Goal: Task Accomplishment & Management: Manage account settings

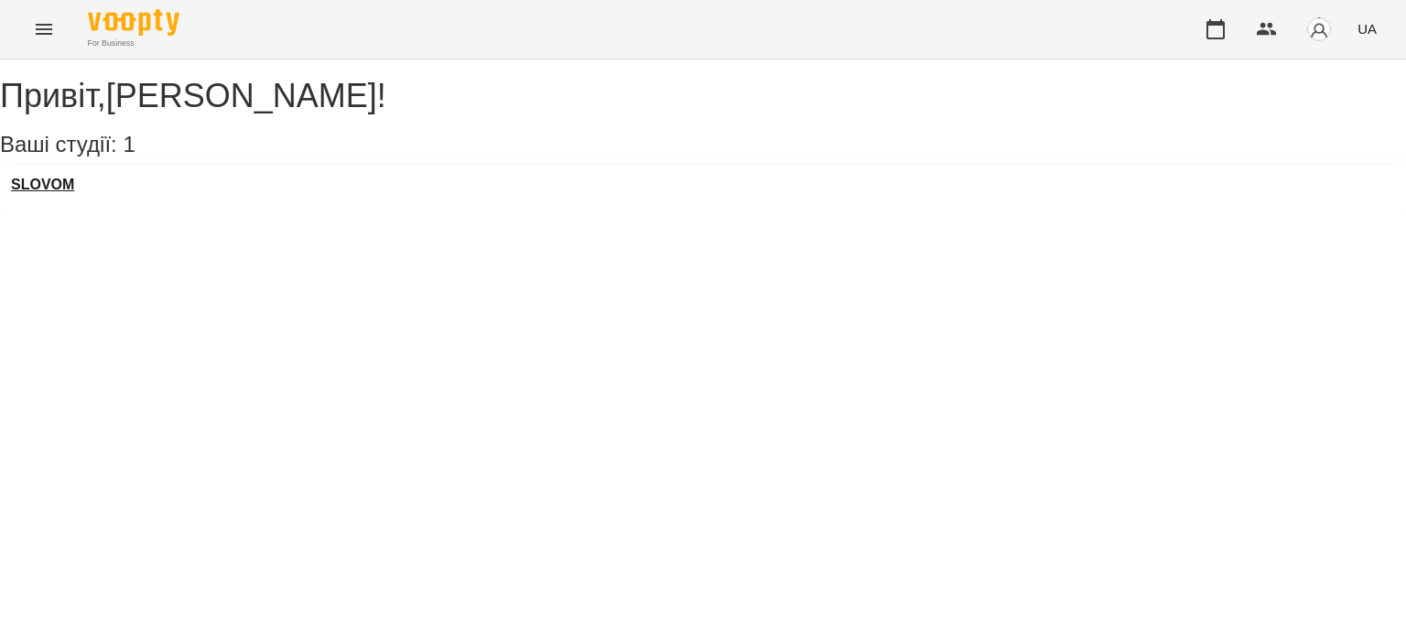
drag, startPoint x: 70, startPoint y: 216, endPoint x: 62, endPoint y: 205, distance: 13.2
click at [62, 204] on div "SLOVOM" at bounding box center [42, 190] width 63 height 27
click at [62, 193] on h3 "SLOVOM" at bounding box center [42, 185] width 63 height 16
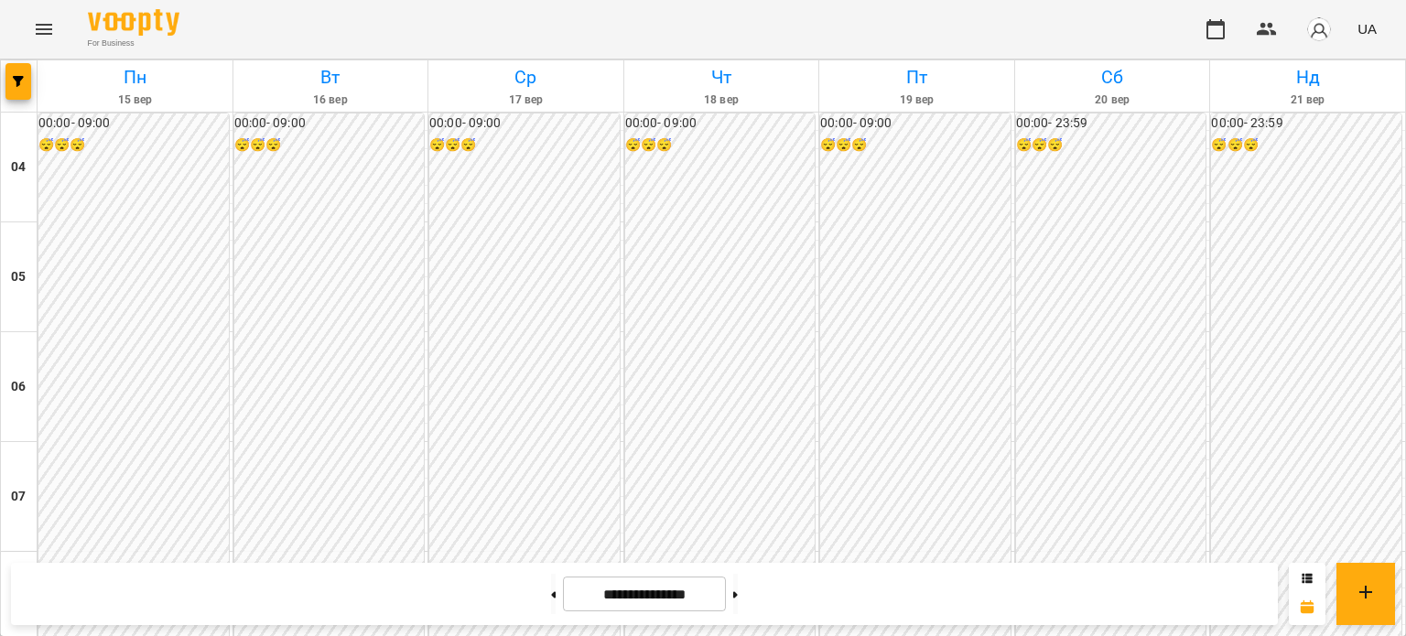
scroll to position [623, 0]
click at [738, 599] on button at bounding box center [735, 594] width 5 height 40
click at [551, 604] on button at bounding box center [553, 594] width 5 height 40
type input "**********"
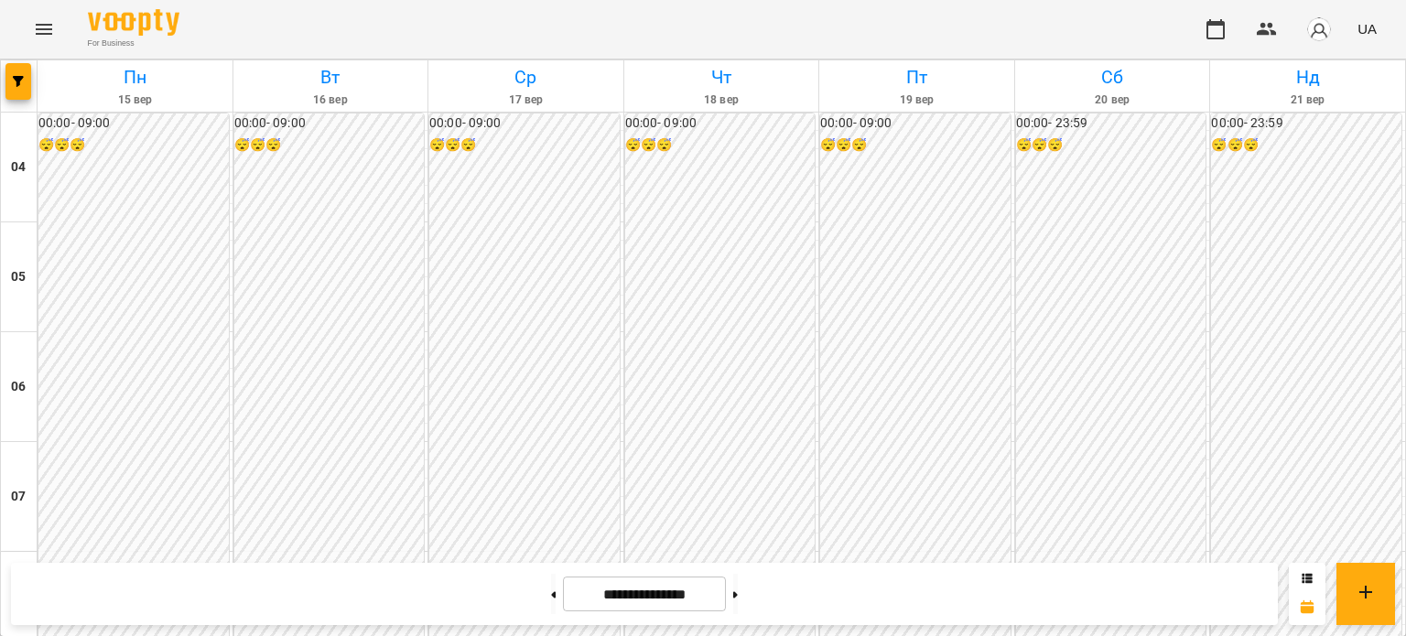
scroll to position [548, 0]
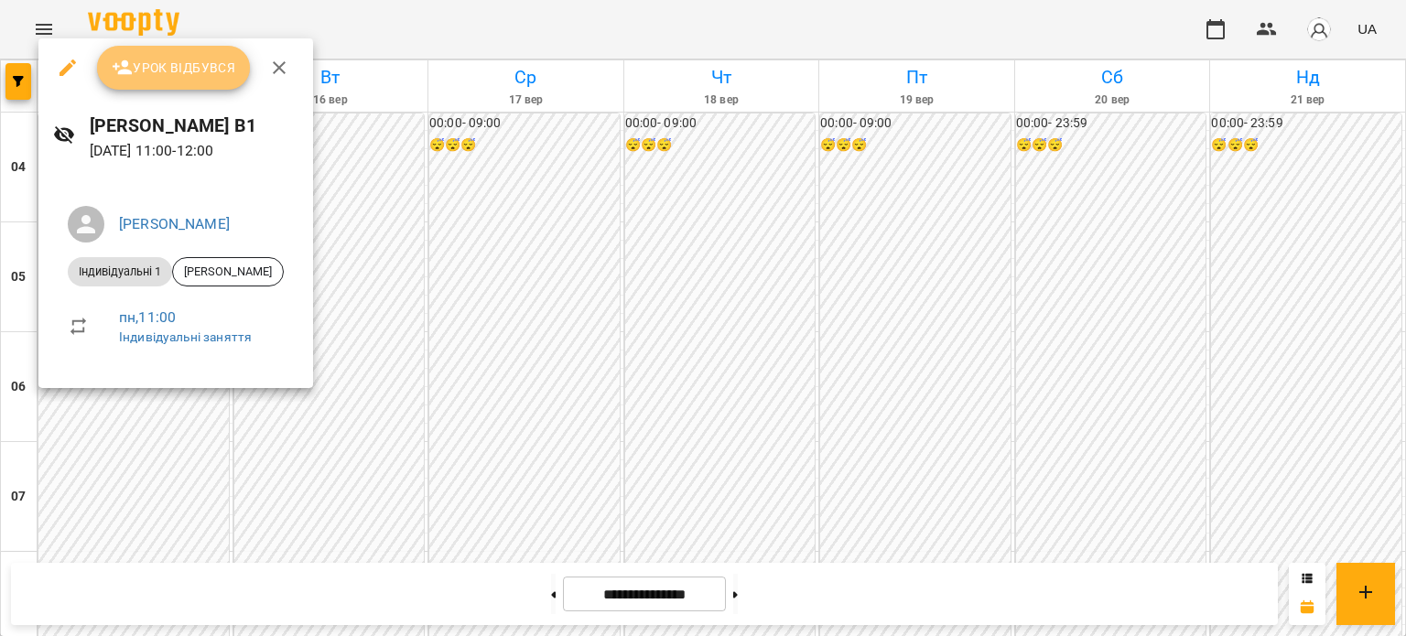
click at [150, 59] on span "Урок відбувся" at bounding box center [174, 68] width 124 height 22
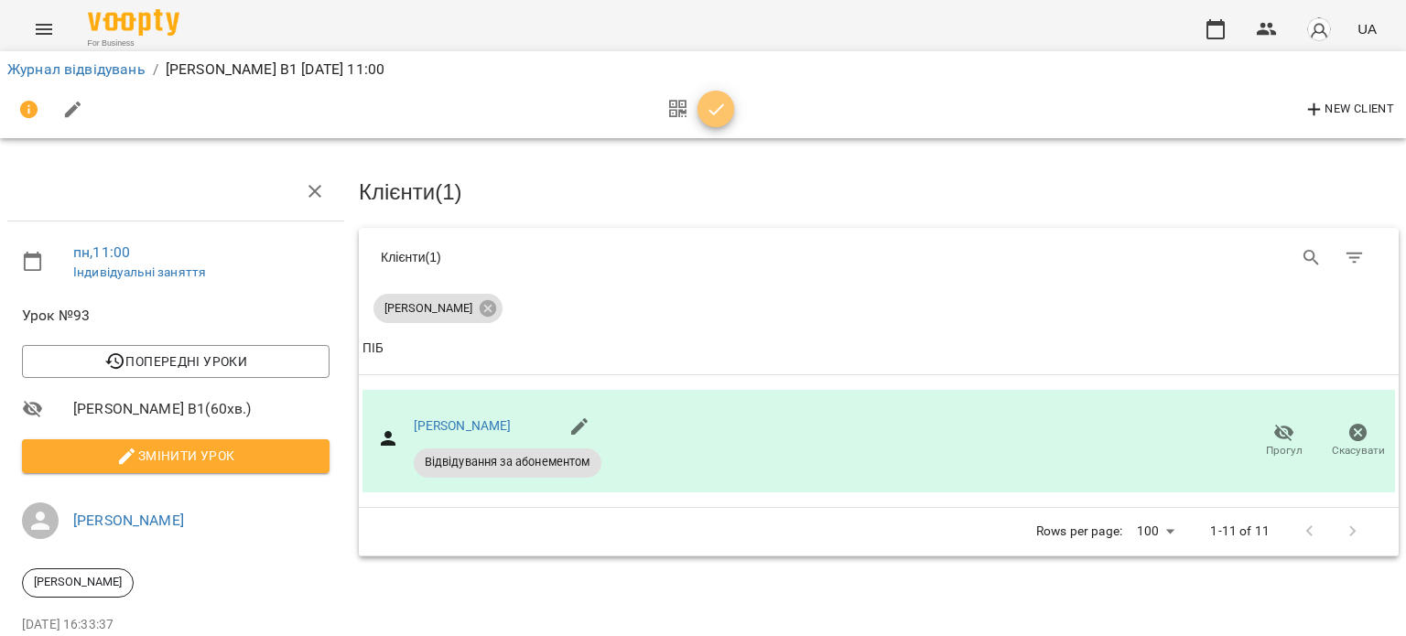
click at [714, 107] on icon "button" at bounding box center [717, 110] width 22 height 22
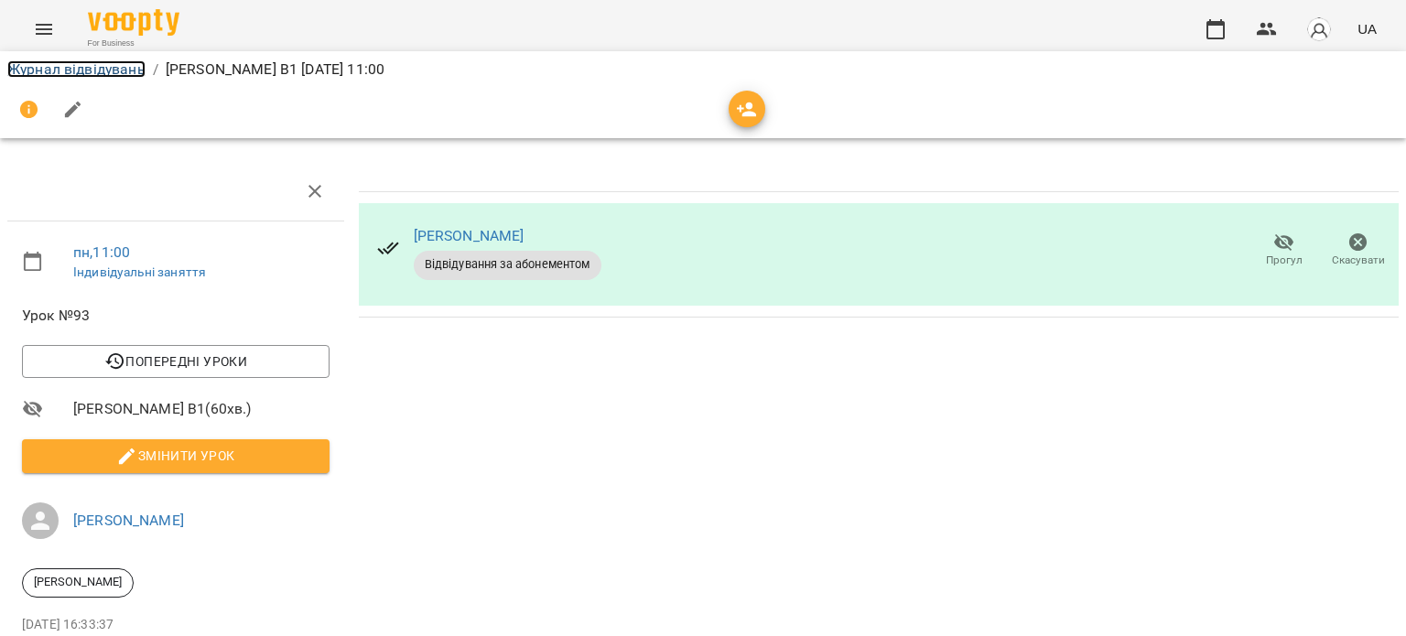
click at [33, 60] on link "Журнал відвідувань" at bounding box center [76, 68] width 138 height 17
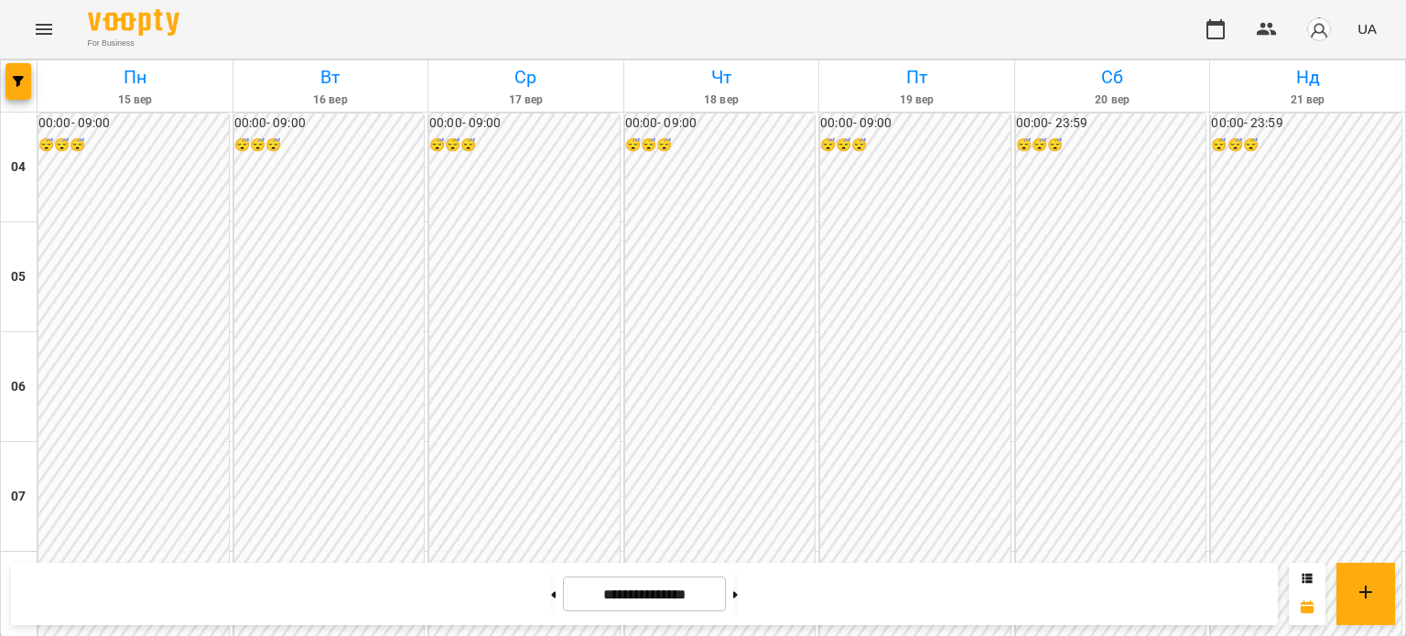
scroll to position [1013, 0]
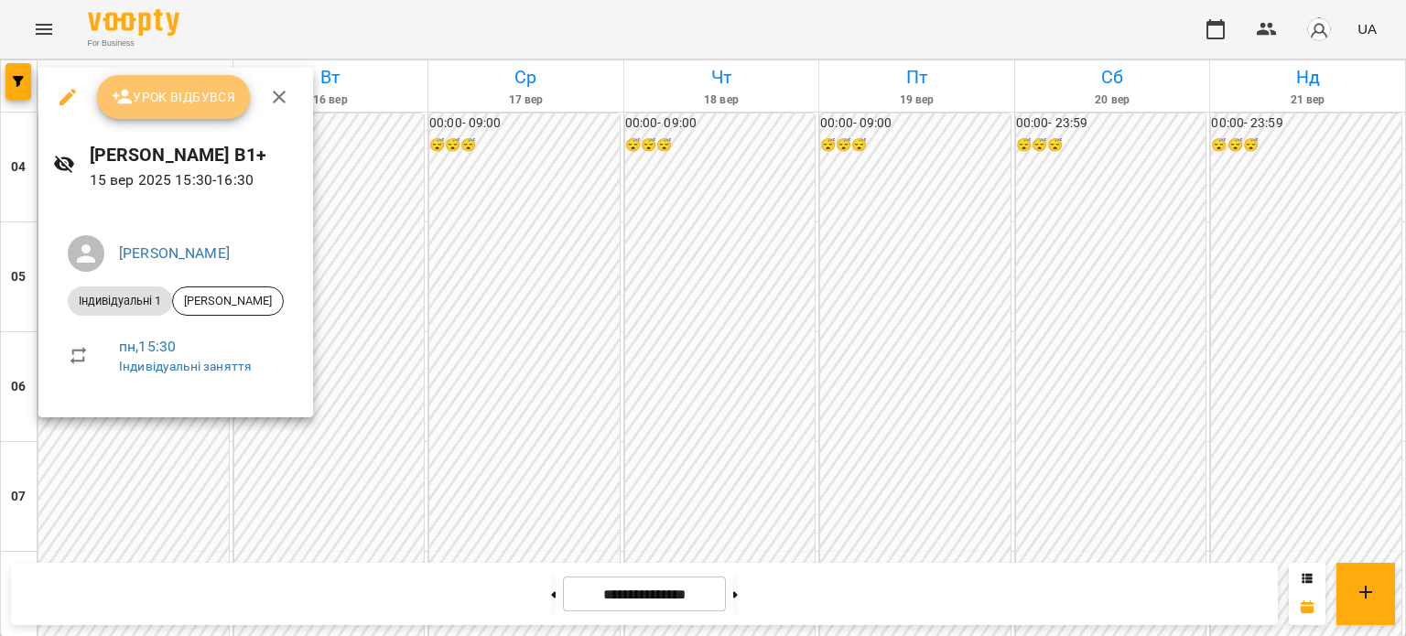
click at [190, 92] on span "Урок відбувся" at bounding box center [174, 97] width 124 height 22
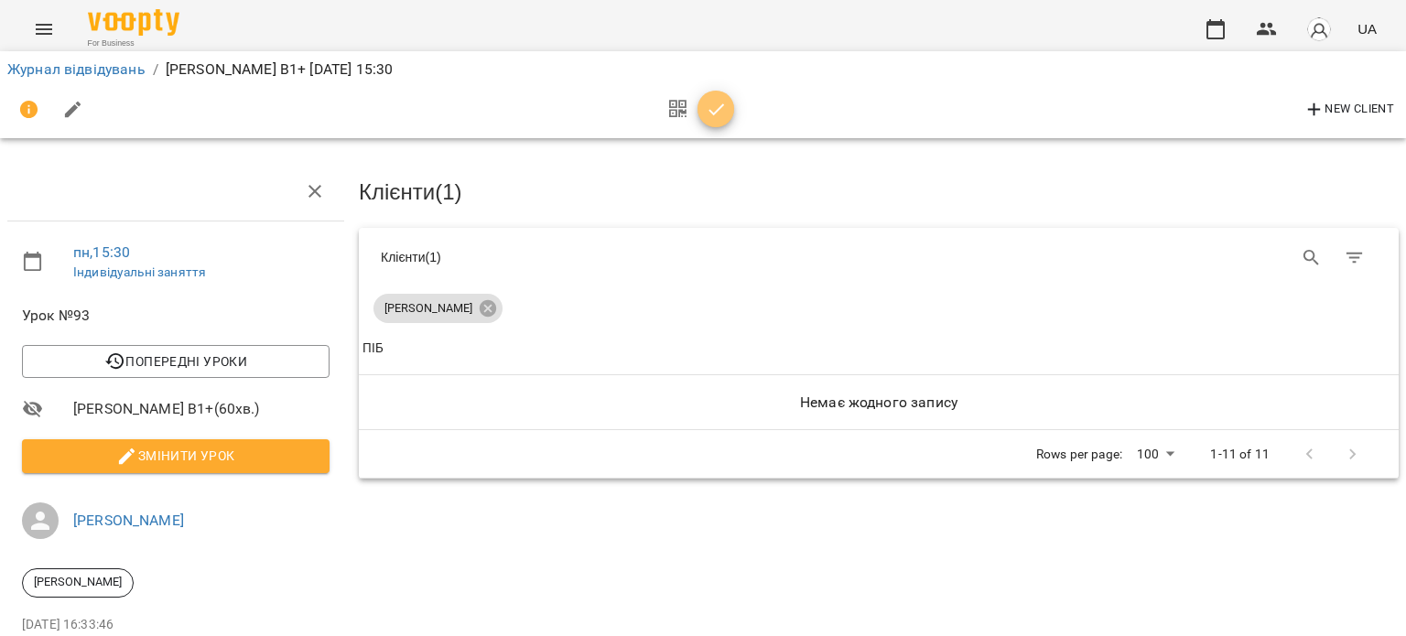
click at [713, 109] on icon "button" at bounding box center [717, 110] width 22 height 22
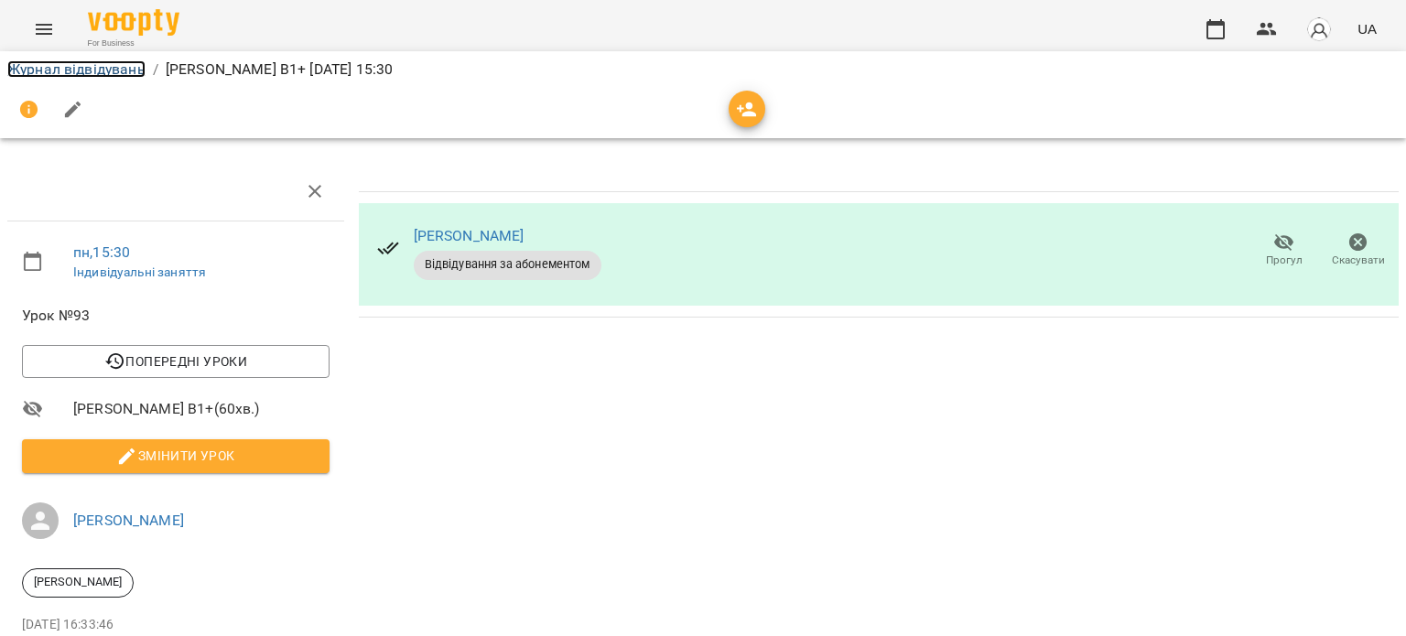
click at [66, 67] on link "Журнал відвідувань" at bounding box center [76, 68] width 138 height 17
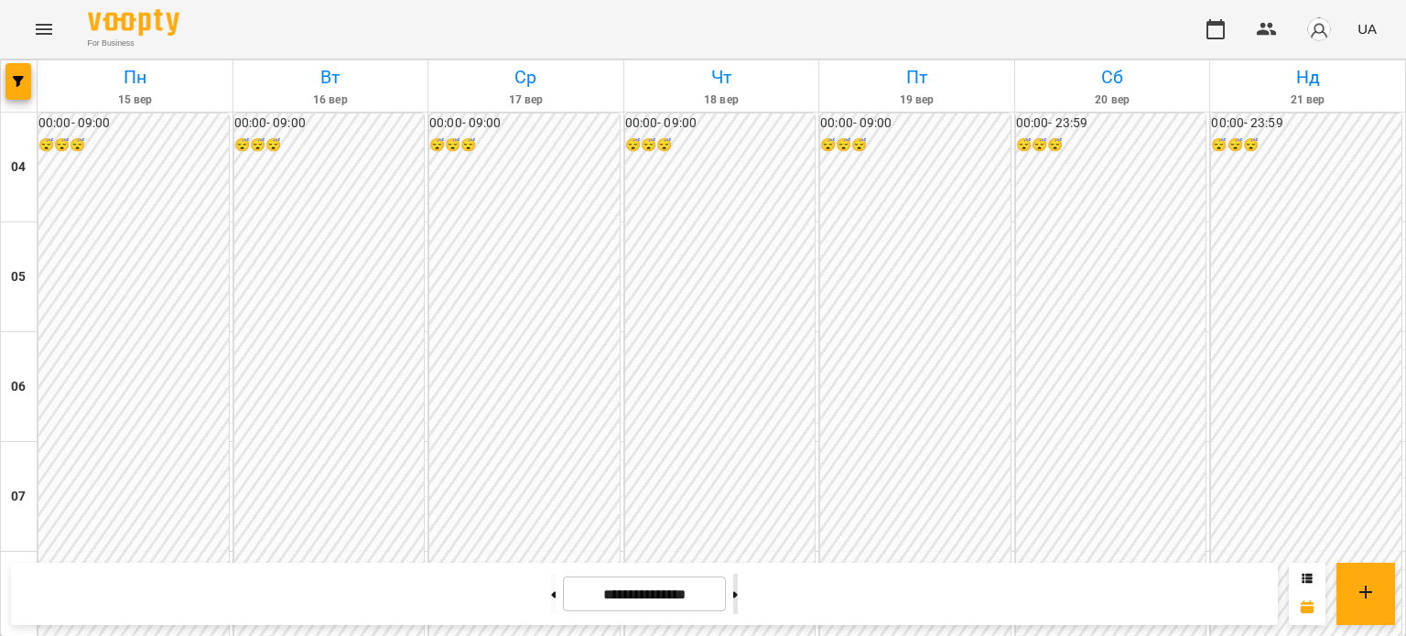
click at [738, 578] on button at bounding box center [735, 594] width 5 height 40
click at [551, 597] on button at bounding box center [553, 594] width 5 height 40
type input "**********"
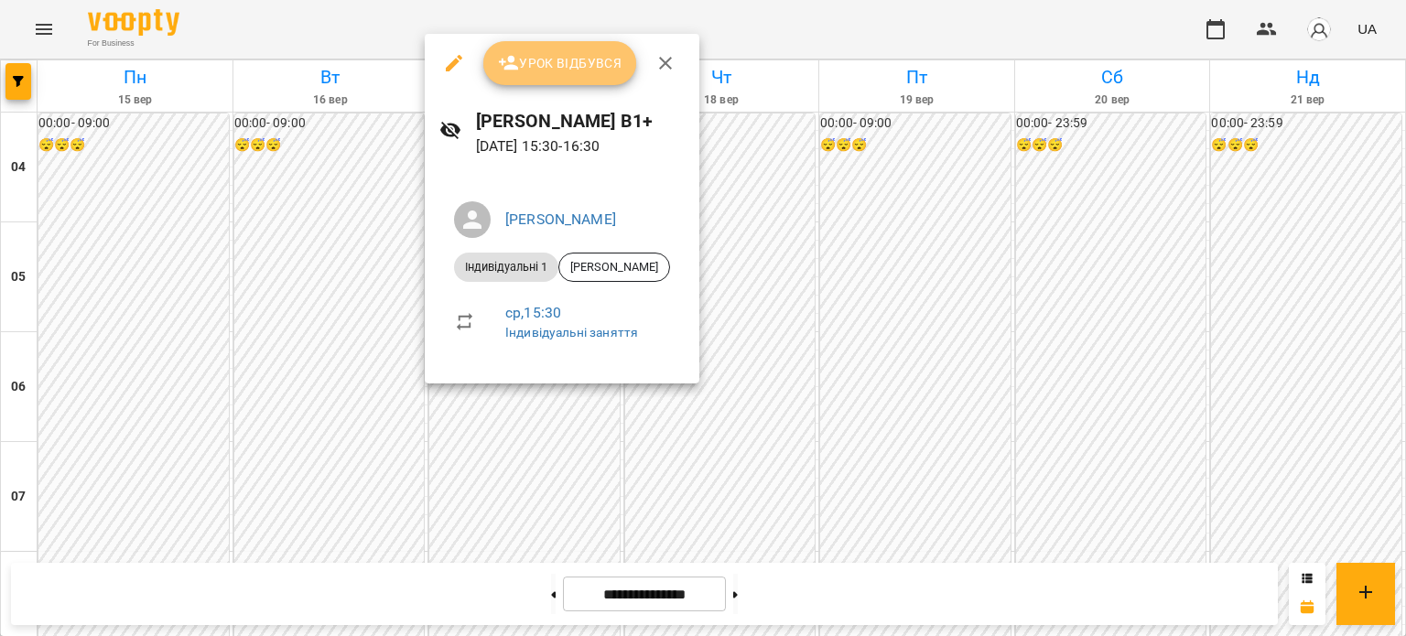
click at [523, 64] on span "Урок відбувся" at bounding box center [560, 63] width 124 height 22
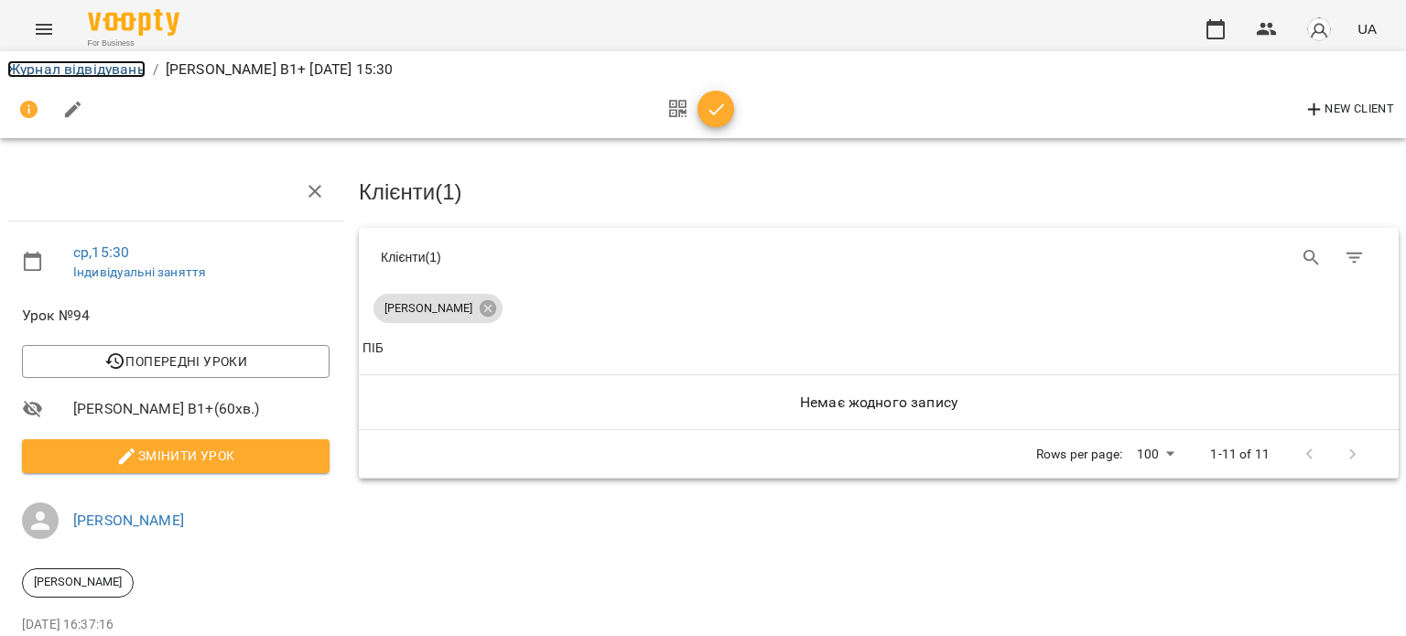
click at [129, 61] on link "Журнал відвідувань" at bounding box center [76, 68] width 138 height 17
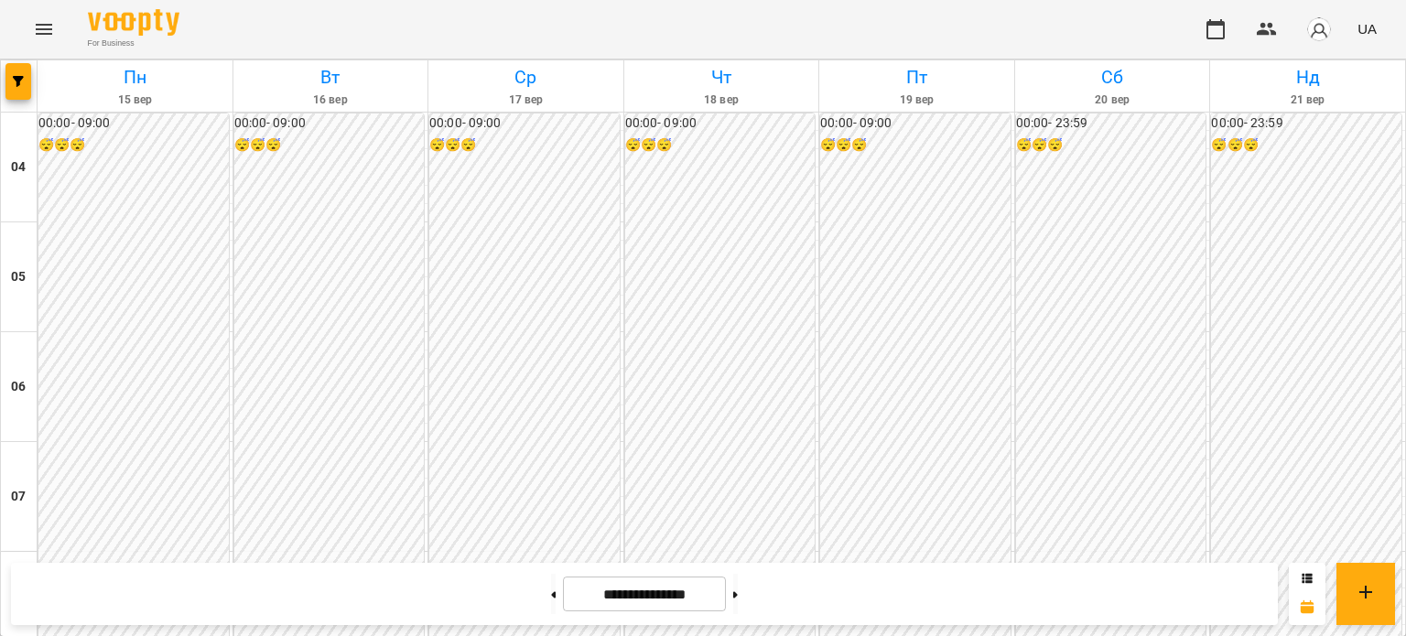
scroll to position [963, 0]
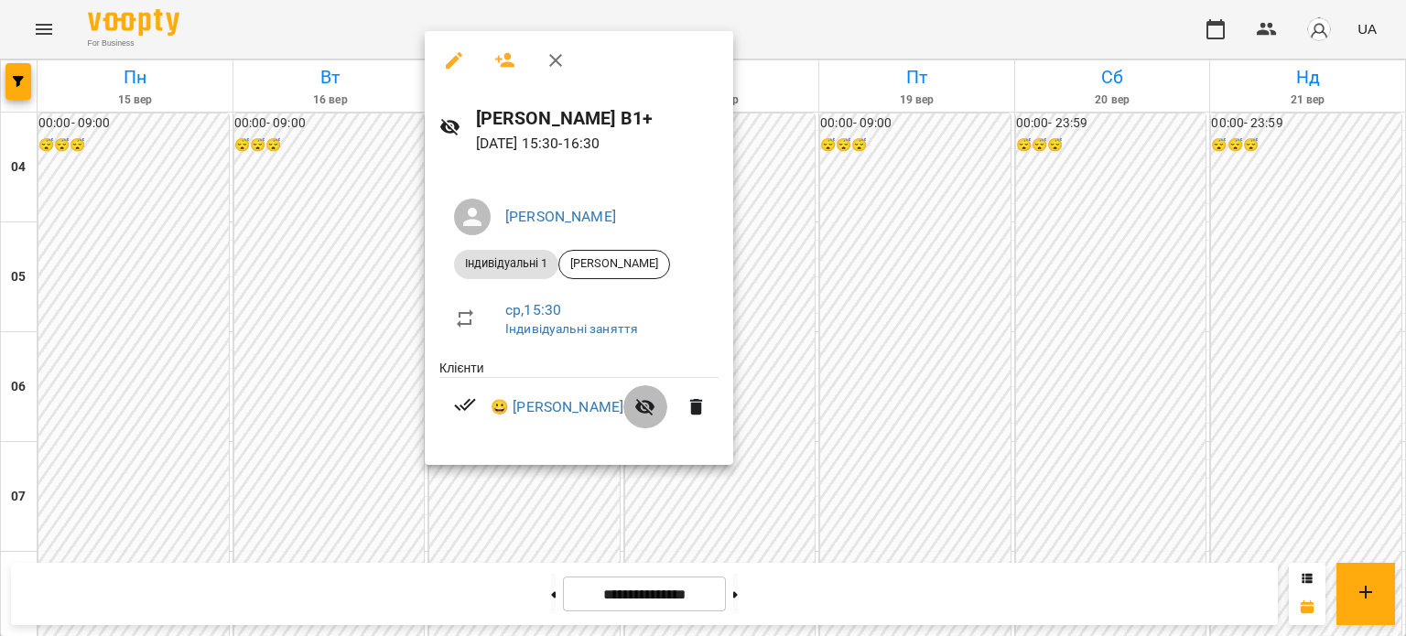
click at [651, 415] on icon "button" at bounding box center [645, 407] width 22 height 22
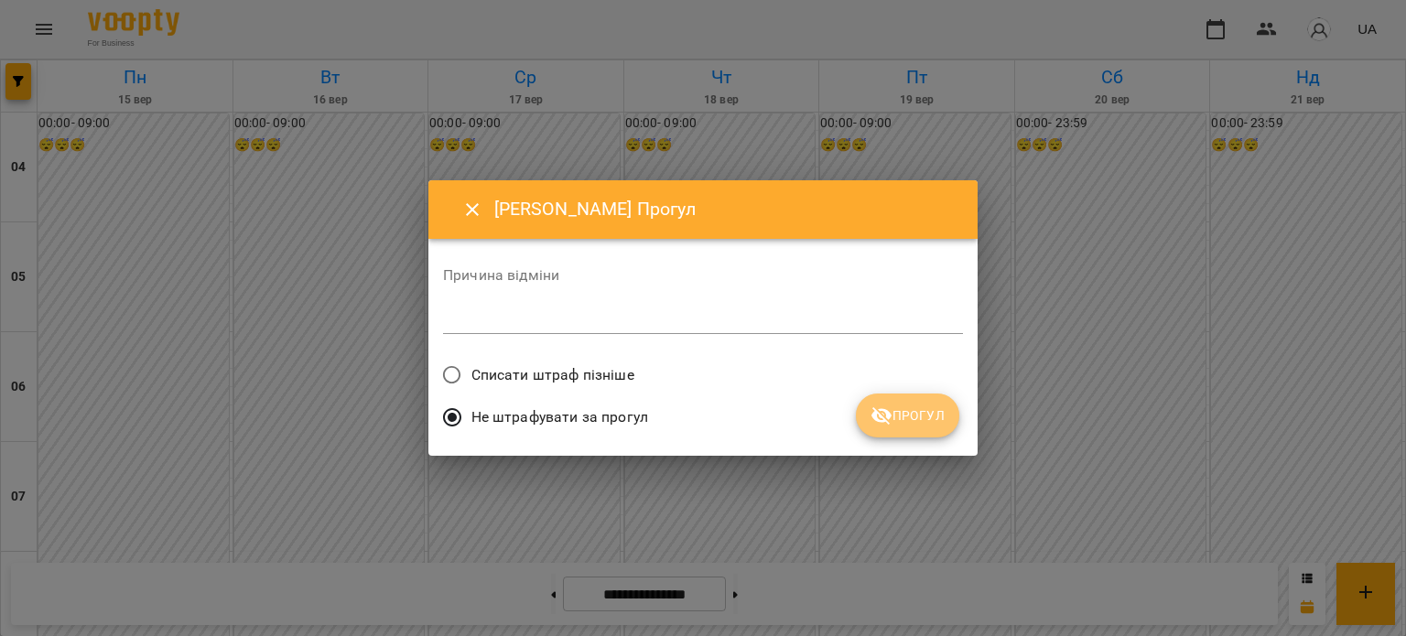
click at [884, 420] on icon "submit" at bounding box center [881, 415] width 20 height 17
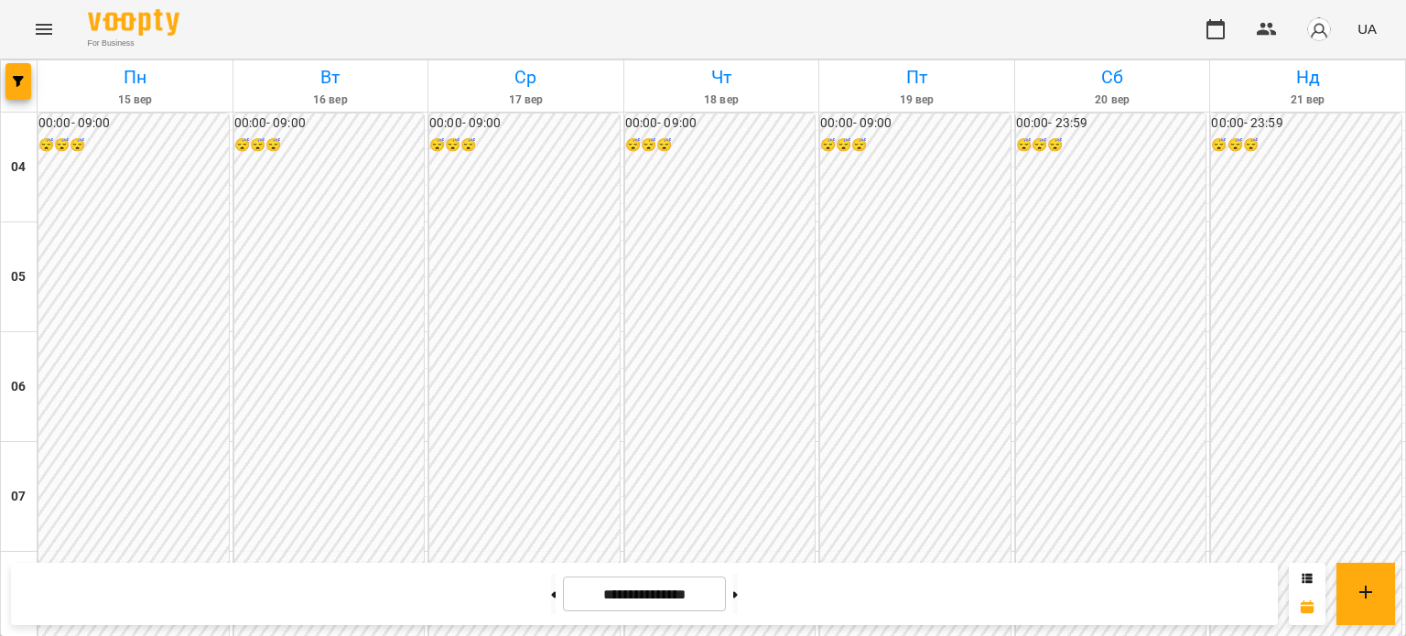
scroll to position [695, 0]
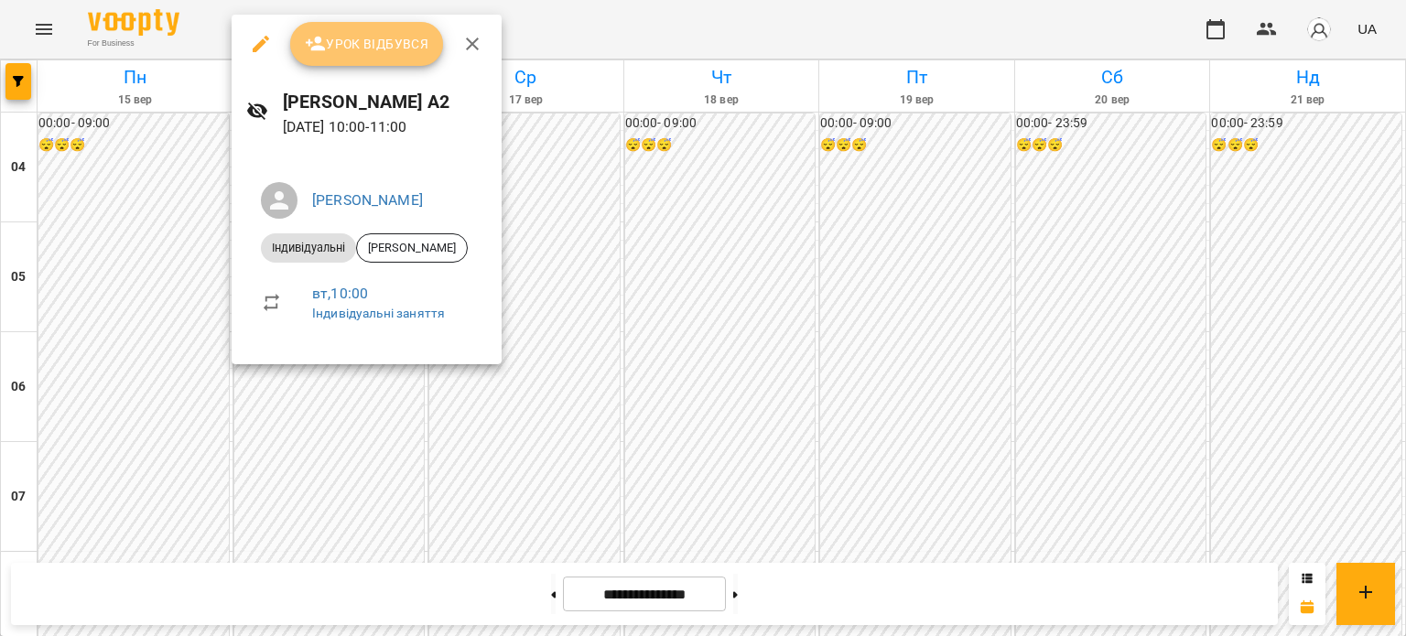
click at [315, 30] on button "Урок відбувся" at bounding box center [367, 44] width 154 height 44
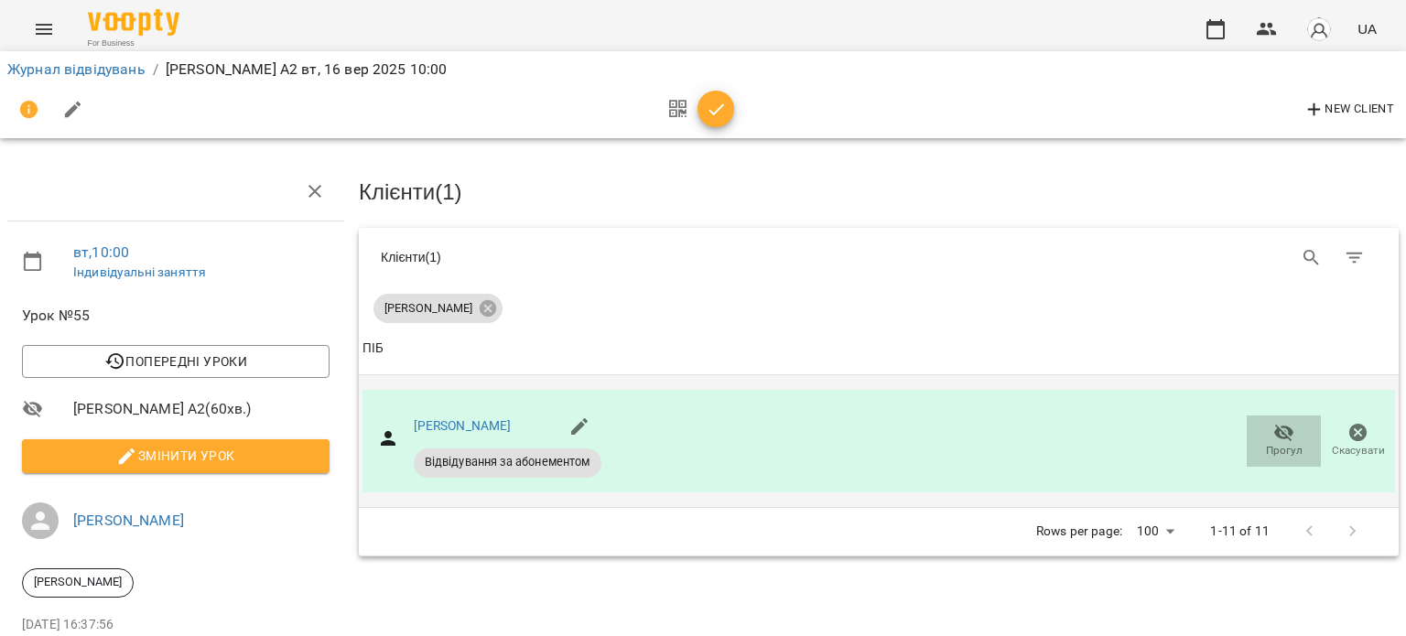
click at [1283, 443] on span "Прогул" at bounding box center [1284, 451] width 37 height 16
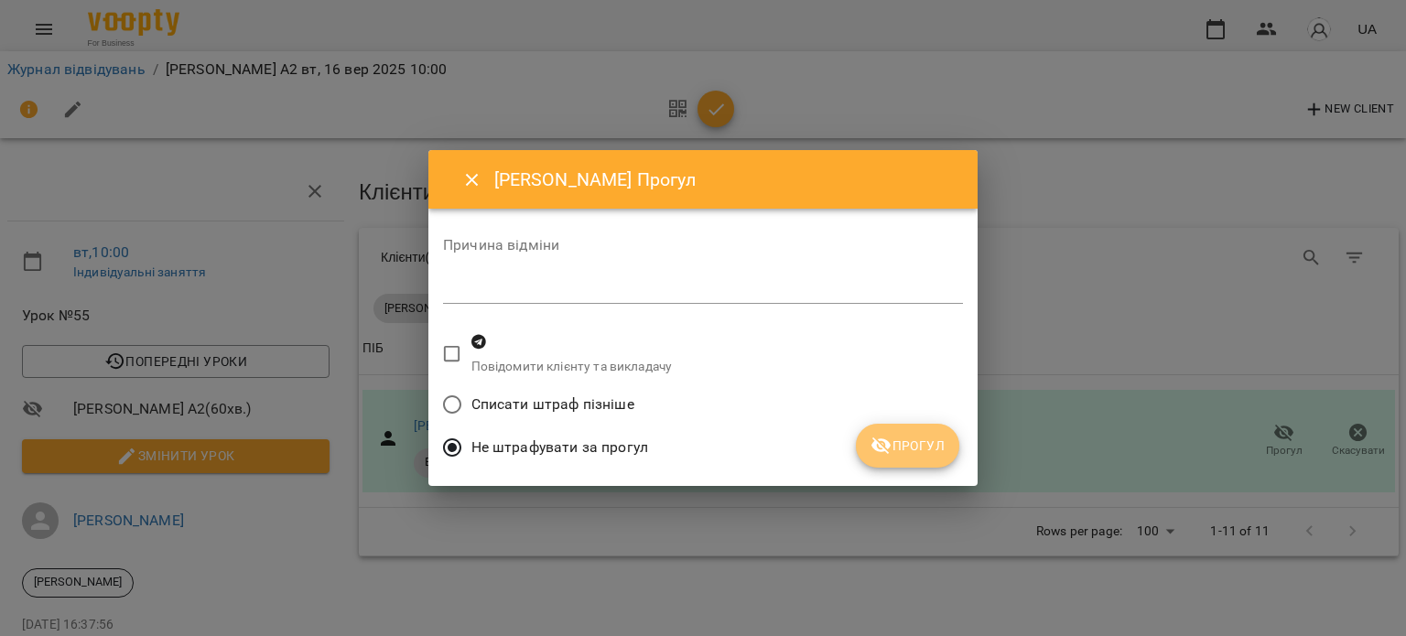
click at [913, 441] on span "Прогул" at bounding box center [907, 446] width 74 height 22
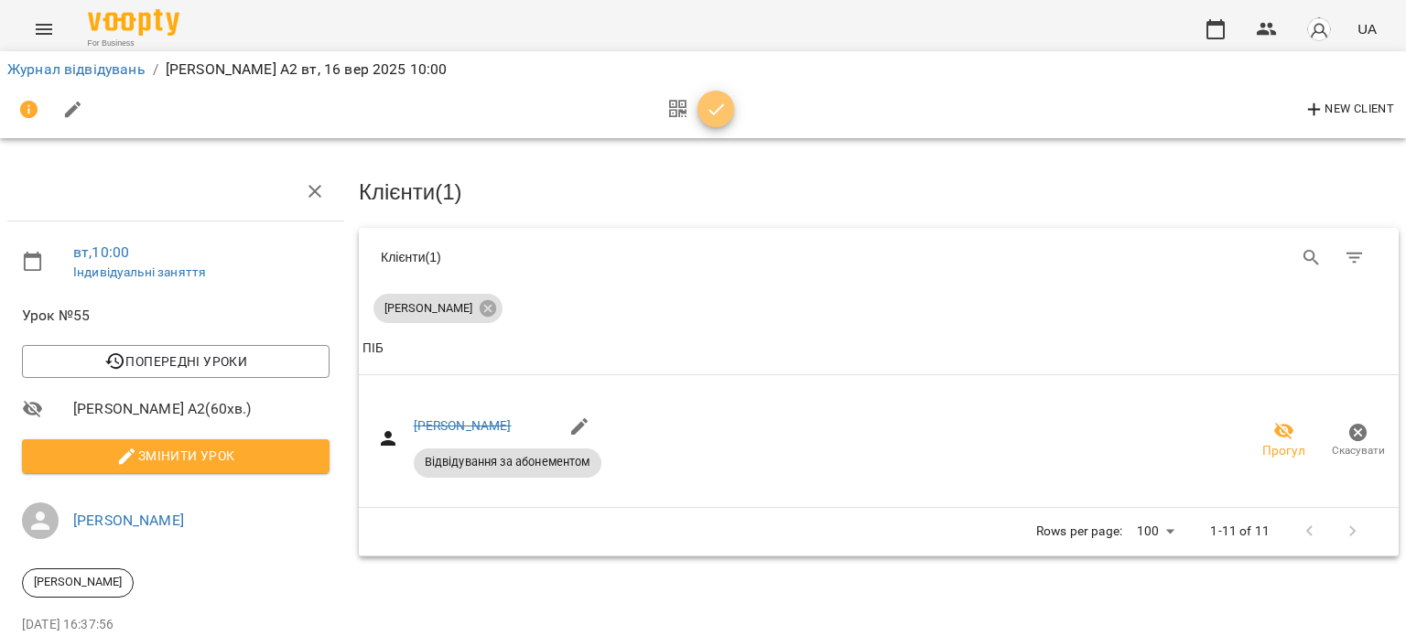
click at [710, 105] on icon "button" at bounding box center [717, 110] width 22 height 22
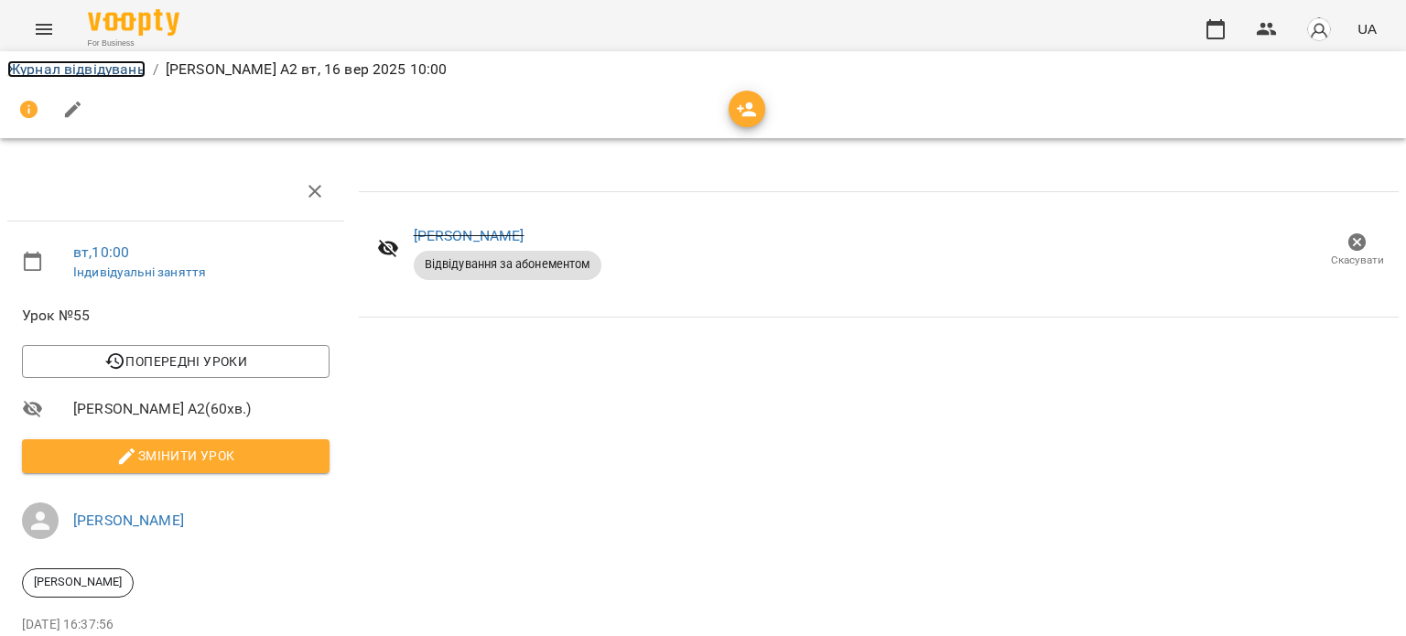
click at [126, 68] on link "Журнал відвідувань" at bounding box center [76, 68] width 138 height 17
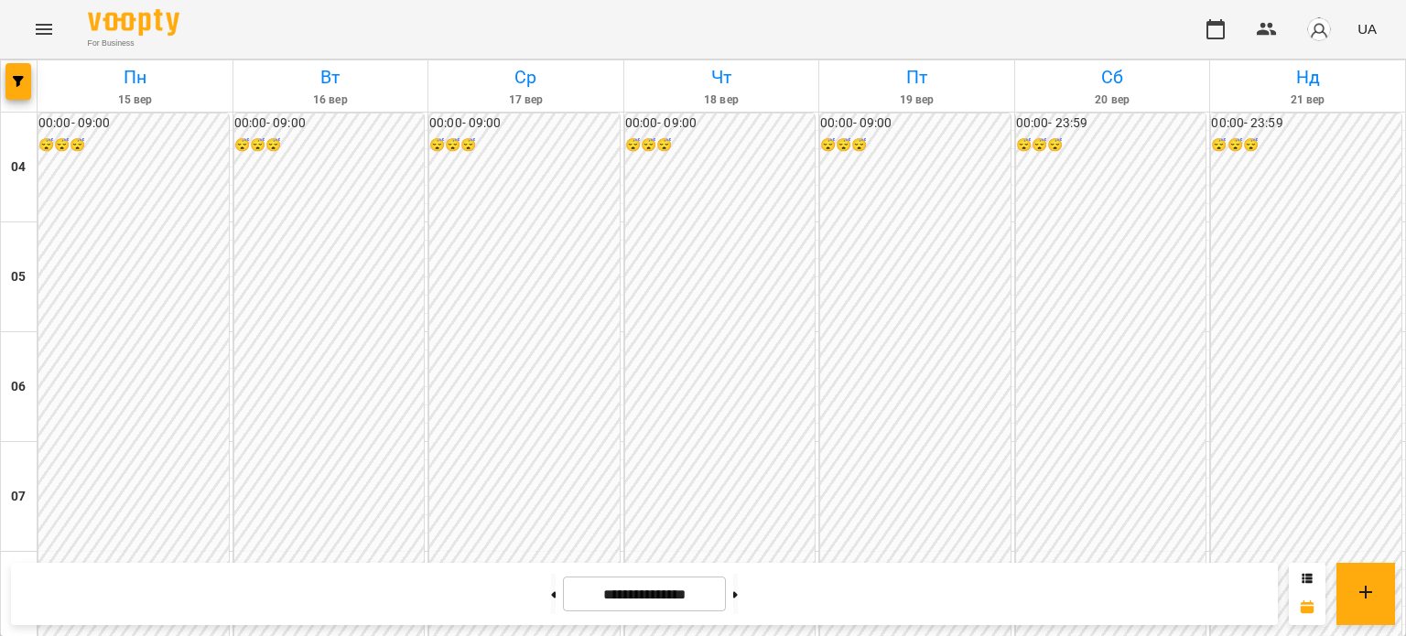
scroll to position [544, 0]
